Goal: Find specific page/section: Find specific page/section

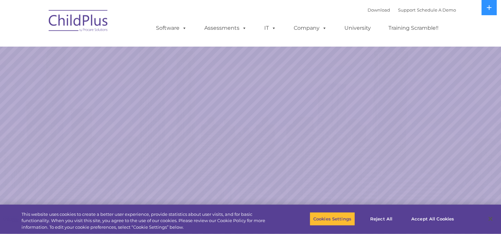
select select "MEDIUM"
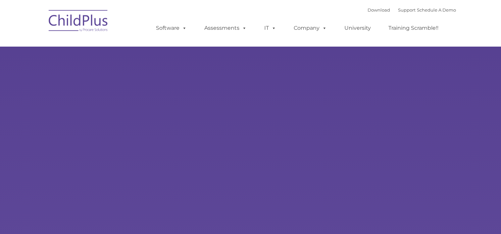
type input ""
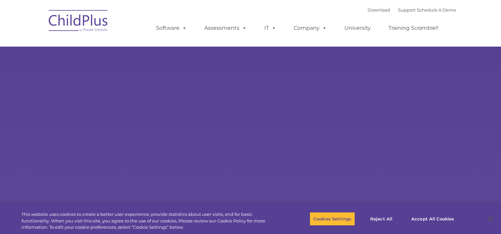
select select "MEDIUM"
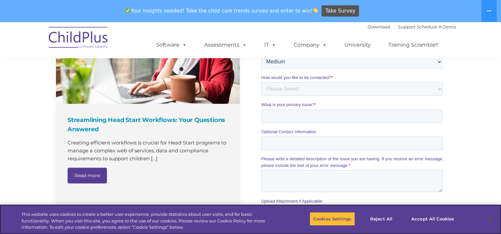
scroll to position [547, 0]
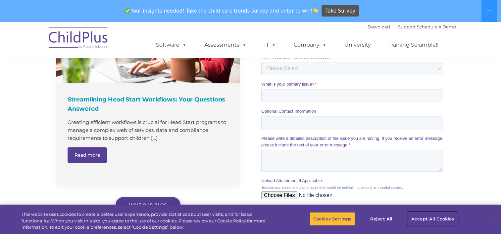
click at [424, 220] on button "Accept All Cookies" at bounding box center [432, 219] width 50 height 14
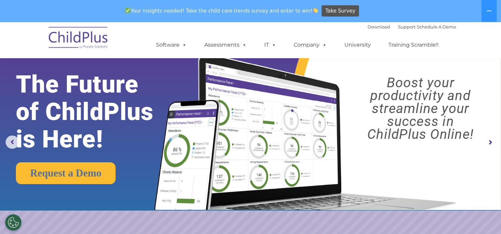
scroll to position [0, 0]
